Goal: Task Accomplishment & Management: Complete application form

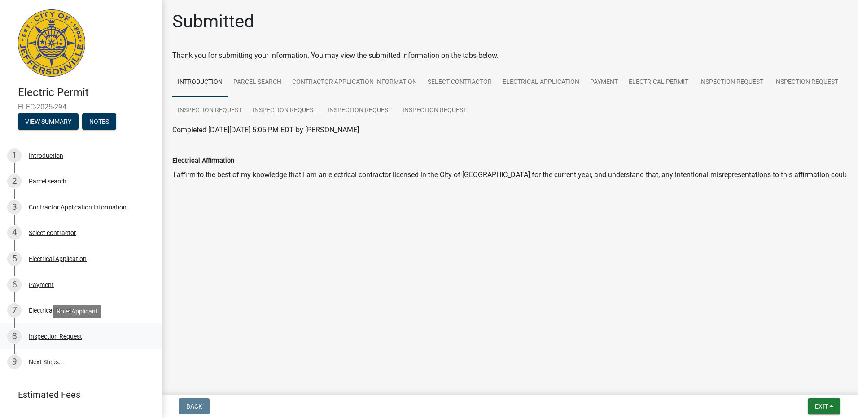
click at [67, 335] on div "Inspection Request" at bounding box center [55, 336] width 53 height 6
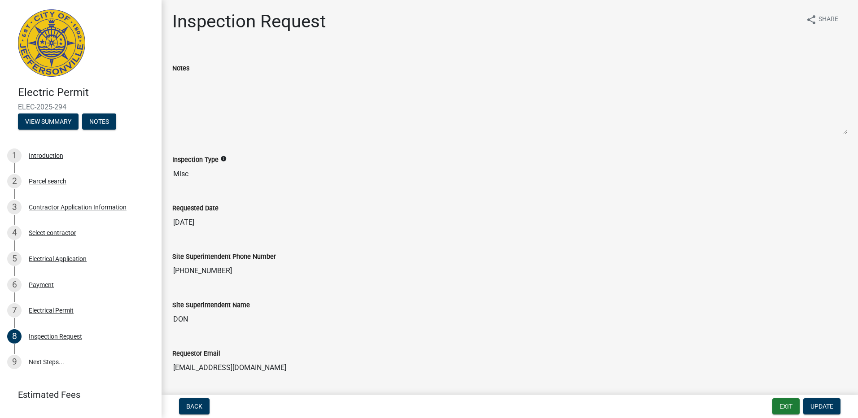
click at [182, 92] on textarea "Notes" at bounding box center [509, 104] width 675 height 61
click at [220, 80] on textarea "Notes" at bounding box center [509, 104] width 675 height 61
click at [209, 83] on textarea "Notes" at bounding box center [509, 104] width 675 height 61
drag, startPoint x: 188, startPoint y: 171, endPoint x: 108, endPoint y: 172, distance: 79.4
click at [108, 172] on div "Electric Permit ELEC-2025-294 View Summary Notes 1 Introduction 2 Parcel search…" at bounding box center [429, 209] width 858 height 418
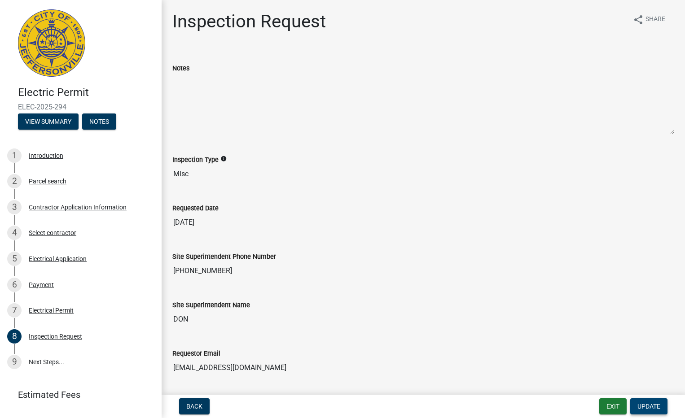
click at [649, 404] on span "Update" at bounding box center [648, 406] width 23 height 7
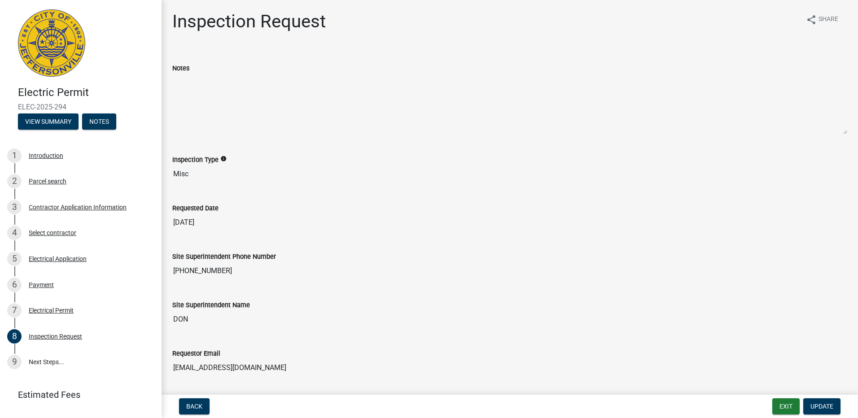
click at [179, 90] on textarea "Notes" at bounding box center [509, 104] width 675 height 61
click at [56, 334] on div "Inspection Request" at bounding box center [55, 336] width 53 height 6
click at [193, 81] on textarea "Notes" at bounding box center [509, 104] width 675 height 61
drag, startPoint x: 193, startPoint y: 81, endPoint x: 408, endPoint y: 188, distance: 240.4
click at [421, 213] on div "Requested Date [DATE]" at bounding box center [509, 210] width 675 height 41
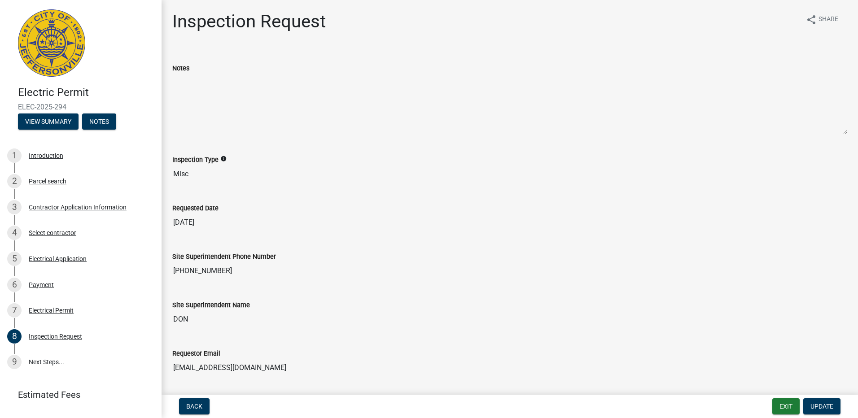
click at [166, 98] on div "Notes" at bounding box center [510, 96] width 688 height 92
click at [195, 88] on textarea "Notes" at bounding box center [509, 104] width 675 height 61
click at [194, 174] on input "Misc" at bounding box center [509, 174] width 675 height 18
drag, startPoint x: 194, startPoint y: 174, endPoint x: 135, endPoint y: 174, distance: 58.8
click at [135, 174] on div "Electric Permit ELEC-2025-294 View Summary Notes 1 Introduction 2 Parcel search…" at bounding box center [429, 209] width 858 height 418
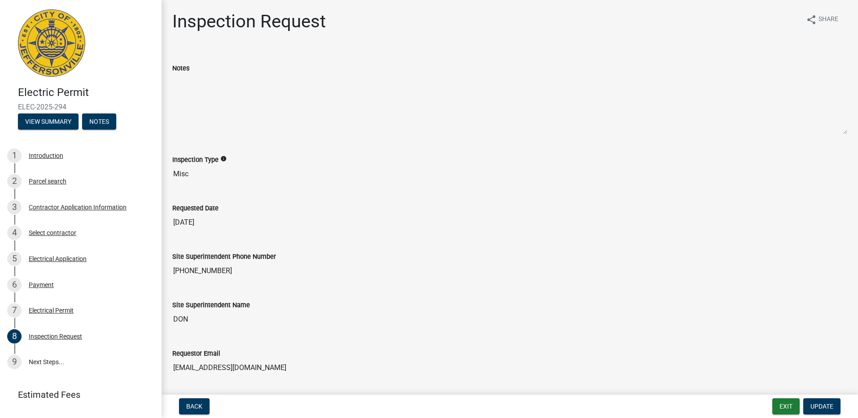
scroll to position [49, 0]
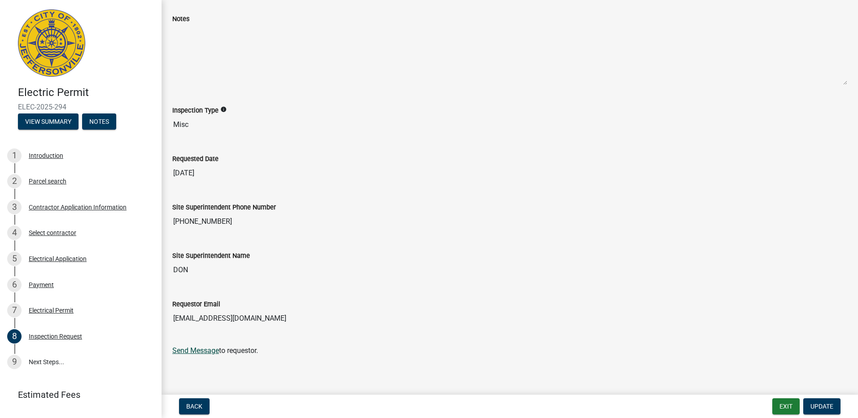
click at [204, 351] on link "Send Message" at bounding box center [195, 350] width 47 height 9
click at [823, 404] on span "Update" at bounding box center [821, 406] width 23 height 7
click at [44, 358] on link "9 Next Steps..." at bounding box center [81, 363] width 162 height 26
click at [101, 119] on button "Notes" at bounding box center [99, 122] width 34 height 16
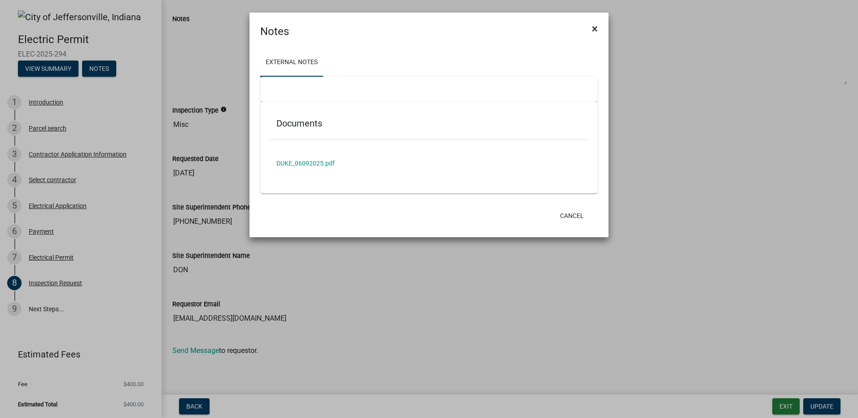
click at [594, 27] on span "×" at bounding box center [595, 28] width 6 height 13
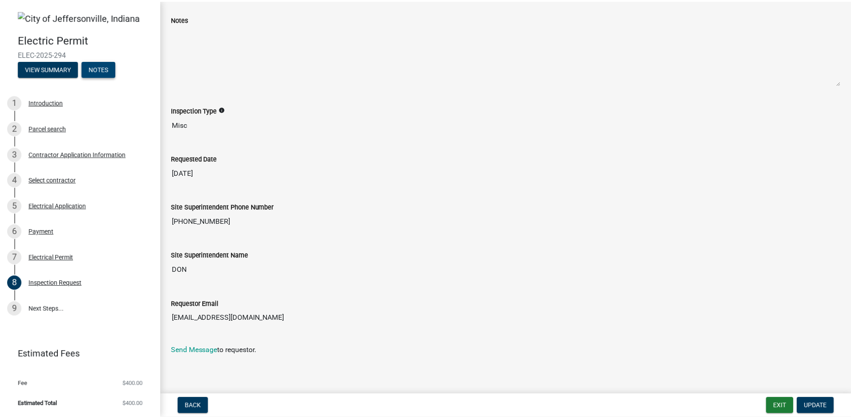
scroll to position [0, 0]
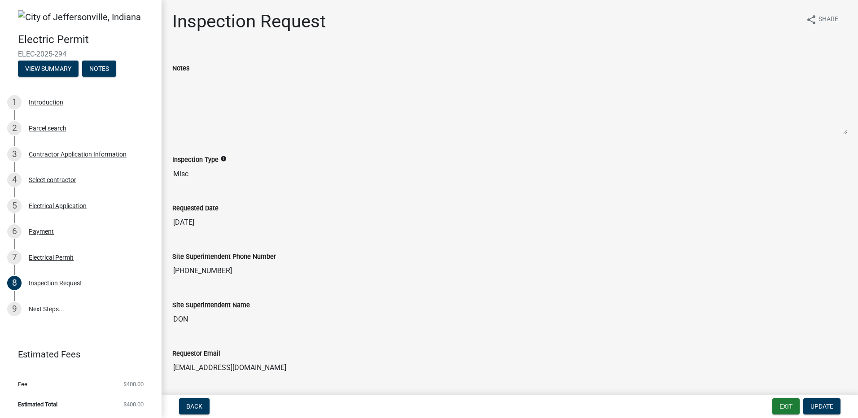
click at [203, 86] on textarea "Notes" at bounding box center [509, 104] width 675 height 61
click at [222, 159] on icon "info" at bounding box center [223, 159] width 6 height 6
click at [196, 178] on input "Misc" at bounding box center [509, 174] width 675 height 18
click at [189, 97] on textarea "Notes" at bounding box center [509, 104] width 675 height 61
drag, startPoint x: 250, startPoint y: 368, endPoint x: 156, endPoint y: 368, distance: 94.7
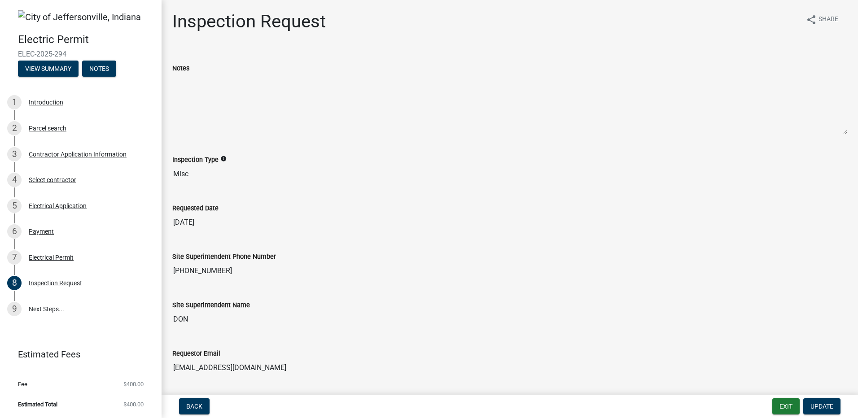
click at [156, 368] on div "Electric Permit ELEC-2025-294 View Summary Notes 1 Introduction 2 Parcel search…" at bounding box center [429, 209] width 858 height 418
drag, startPoint x: 156, startPoint y: 368, endPoint x: 198, endPoint y: 367, distance: 42.2
click at [814, 403] on span "Update" at bounding box center [821, 406] width 23 height 7
click at [787, 404] on button "Exit" at bounding box center [785, 406] width 27 height 16
